Goal: Task Accomplishment & Management: Use online tool/utility

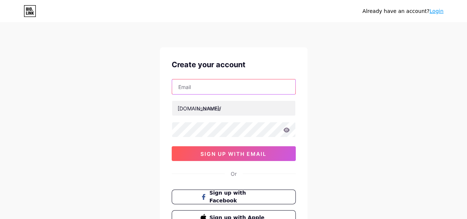
click at [194, 85] on input "text" at bounding box center [233, 86] width 123 height 15
click at [433, 13] on link "Login" at bounding box center [436, 11] width 14 height 6
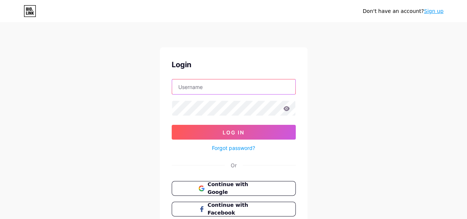
type input "[EMAIL_ADDRESS][DOMAIN_NAME]"
click at [241, 90] on input "contact@geroojaipur.com" at bounding box center [233, 86] width 123 height 15
drag, startPoint x: 254, startPoint y: 88, endPoint x: 168, endPoint y: 82, distance: 85.5
click at [168, 82] on div "Login contact@geroojaipur.com Log In Forgot password? Or Continue with Google C…" at bounding box center [234, 147] width 148 height 201
type input "bagrustore5425@gmail.com"
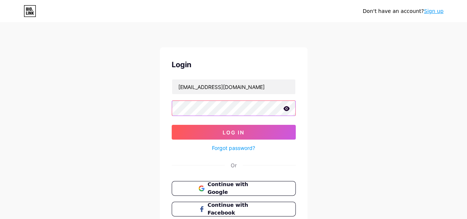
click at [156, 107] on div "Don't have an account? Sign up Login bagrustore5425@gmail.com Log In Forgot pas…" at bounding box center [233, 136] width 467 height 272
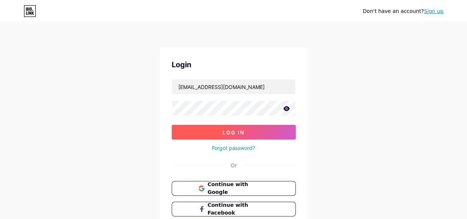
click at [195, 129] on button "Log In" at bounding box center [234, 132] width 124 height 15
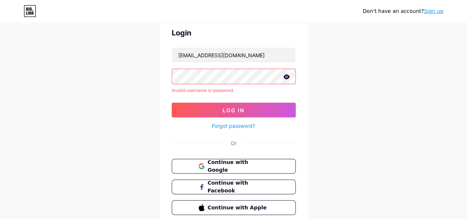
scroll to position [62, 0]
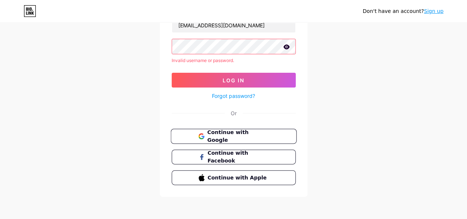
click at [241, 129] on button "Continue with Google" at bounding box center [233, 136] width 126 height 15
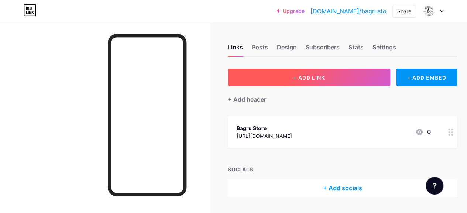
click at [299, 81] on button "+ ADD LINK" at bounding box center [309, 78] width 162 height 18
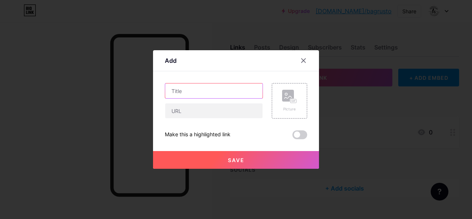
click at [198, 89] on input "text" at bounding box center [213, 90] width 97 height 15
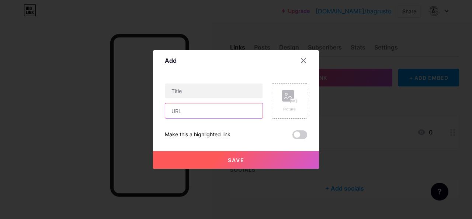
click at [187, 111] on input "text" at bounding box center [213, 110] width 97 height 15
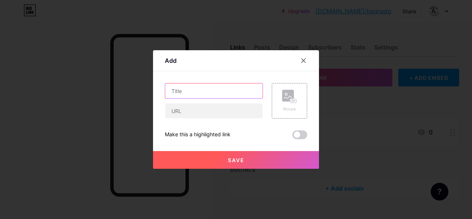
click at [185, 91] on input "text" at bounding box center [213, 90] width 97 height 15
paste input "Shop Sanganeri Print Cotton Suits Online for Women"
type input "Shop Sanganeri Print Cotton Suits Online for Women"
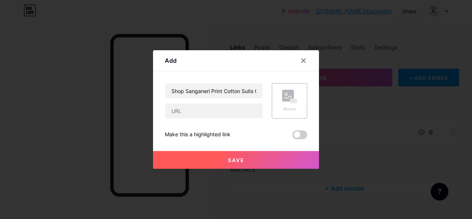
click at [184, 103] on div "Shop Sanganeri Print Cotton Suits Online for Women" at bounding box center [214, 100] width 98 height 35
click at [185, 110] on input "text" at bounding box center [213, 110] width 97 height 15
paste input "[URL][DOMAIN_NAME]"
type input "[URL][DOMAIN_NAME]"
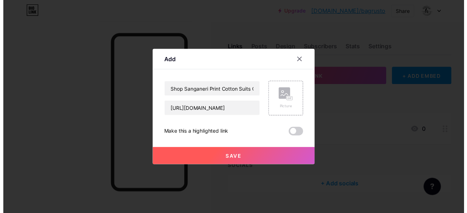
scroll to position [0, 0]
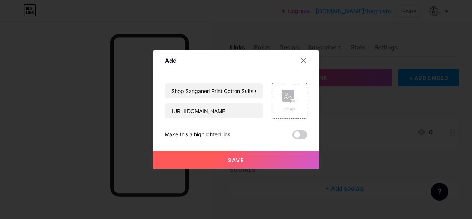
click at [267, 101] on div "Picture" at bounding box center [285, 100] width 44 height 35
click at [290, 99] on rect at bounding box center [288, 96] width 12 height 12
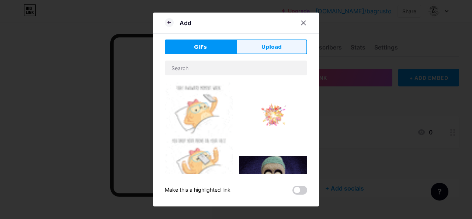
click at [281, 48] on button "Upload" at bounding box center [271, 46] width 71 height 15
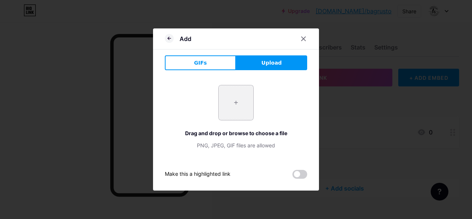
click at [234, 94] on input "file" at bounding box center [236, 102] width 35 height 35
type input "C:\fakepath\Exclusive Floral Hand Block Print Cotton Suit With Chiffon Dupatta.…"
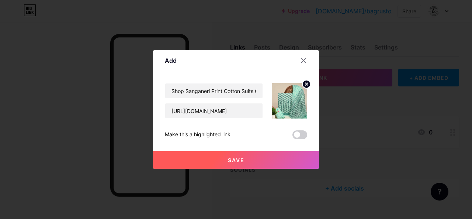
click at [250, 159] on button "Save" at bounding box center [236, 160] width 166 height 18
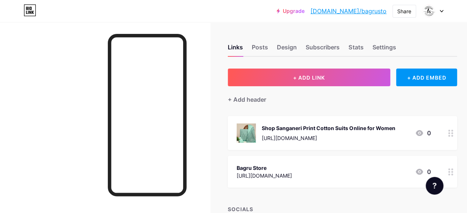
click at [452, 135] on icon at bounding box center [450, 133] width 5 height 7
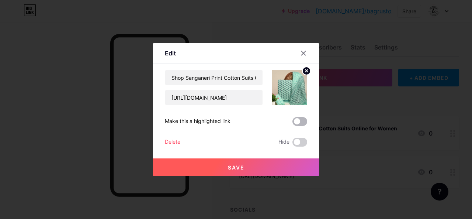
click at [297, 123] on span at bounding box center [300, 121] width 15 height 9
click at [293, 123] on input "checkbox" at bounding box center [293, 123] width 0 height 0
click at [233, 164] on span "Save" at bounding box center [236, 167] width 17 height 6
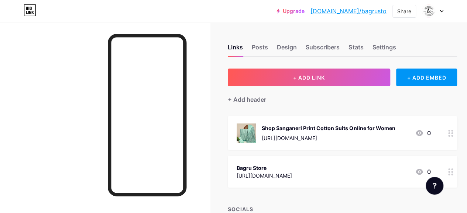
click at [453, 136] on circle at bounding box center [452, 136] width 2 height 2
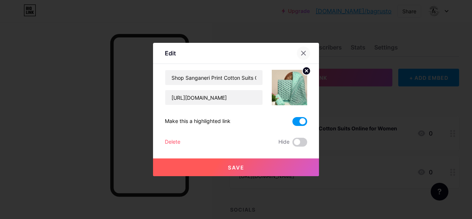
click at [306, 53] on icon at bounding box center [304, 53] width 6 height 6
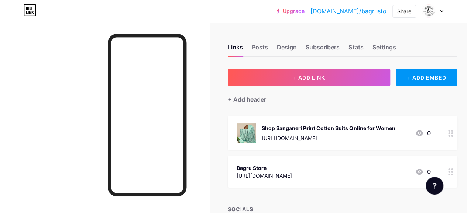
click at [423, 132] on icon at bounding box center [419, 133] width 7 height 6
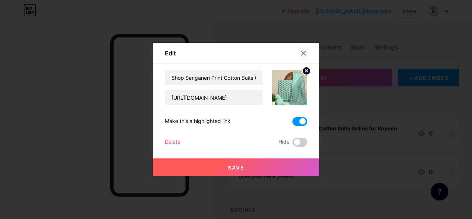
click at [301, 53] on icon at bounding box center [304, 53] width 6 height 6
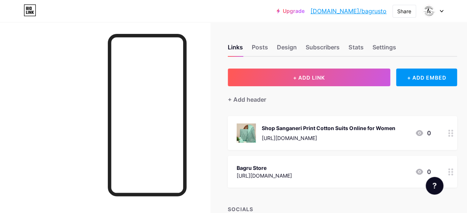
click at [245, 132] on img at bounding box center [246, 133] width 19 height 19
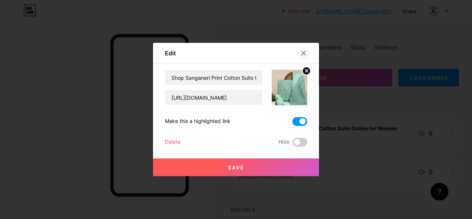
click at [305, 53] on icon at bounding box center [304, 53] width 6 height 6
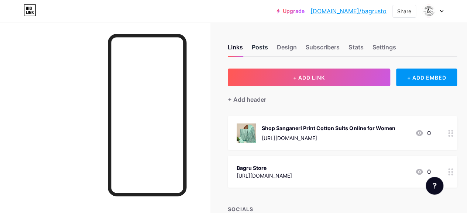
click at [262, 46] on div "Posts" at bounding box center [260, 49] width 16 height 13
click at [237, 47] on div "Links" at bounding box center [235, 49] width 15 height 13
click at [428, 11] on img at bounding box center [429, 11] width 12 height 12
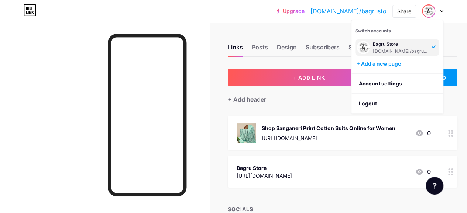
click at [392, 48] on div "[DOMAIN_NAME]/bagrusto" at bounding box center [401, 51] width 57 height 6
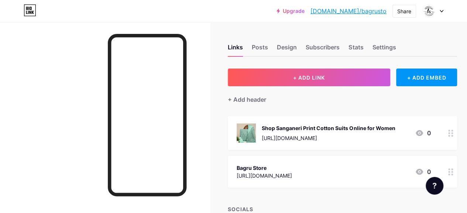
click at [438, 8] on div at bounding box center [432, 10] width 21 height 13
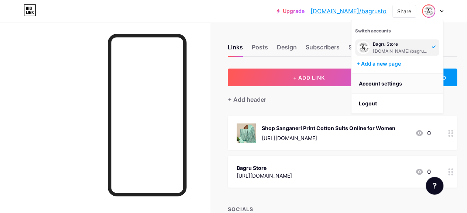
click at [378, 83] on link "Account settings" at bounding box center [397, 84] width 92 height 20
click at [354, 9] on link "bio.link/bagrusto" at bounding box center [348, 11] width 76 height 9
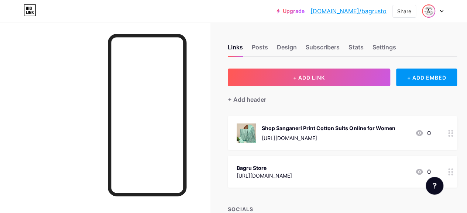
click at [426, 15] on img at bounding box center [429, 11] width 12 height 12
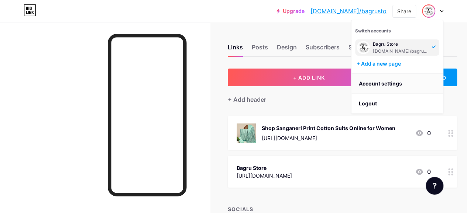
click at [379, 82] on link "Account settings" at bounding box center [397, 84] width 92 height 20
click at [402, 82] on link "Account settings" at bounding box center [397, 84] width 92 height 20
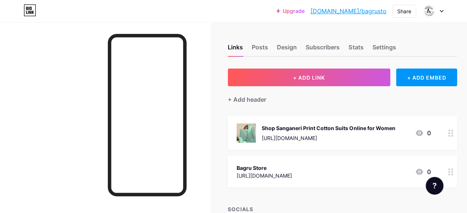
click at [441, 10] on icon at bounding box center [442, 11] width 4 height 3
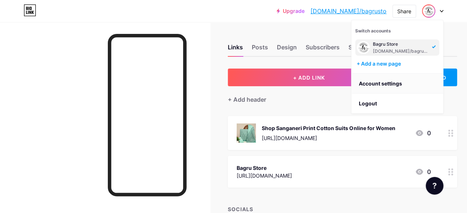
click at [374, 82] on link "Account settings" at bounding box center [397, 84] width 92 height 20
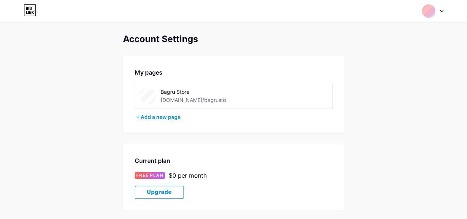
click at [374, 82] on div "Account Settings My pages Bagru Store bio.link/bagrusto + Add a new page Curren…" at bounding box center [233, 208] width 467 height 349
click at [145, 93] on img at bounding box center [147, 95] width 17 height 17
click at [179, 88] on div "Bagru Store" at bounding box center [208, 92] width 94 height 8
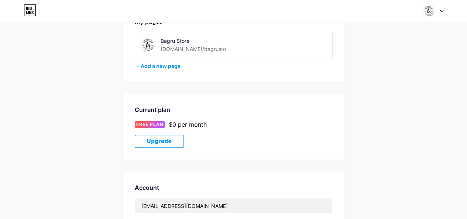
scroll to position [45, 0]
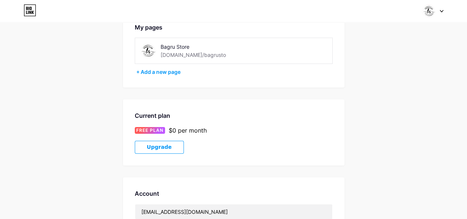
click at [151, 50] on img at bounding box center [147, 50] width 17 height 17
click at [149, 50] on img at bounding box center [147, 50] width 17 height 17
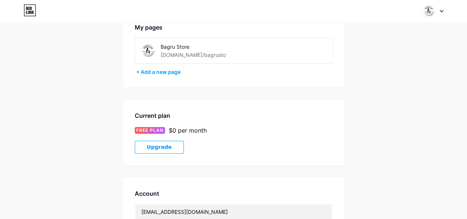
click at [149, 50] on img at bounding box center [147, 50] width 17 height 17
click at [431, 14] on img at bounding box center [428, 11] width 14 height 14
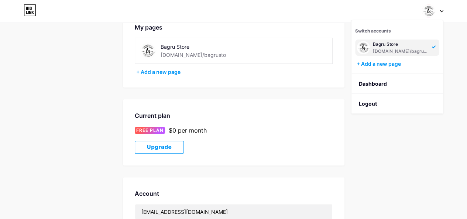
click at [374, 45] on div "Bagru Store" at bounding box center [401, 44] width 57 height 6
